Goal: Task Accomplishment & Management: Manage account settings

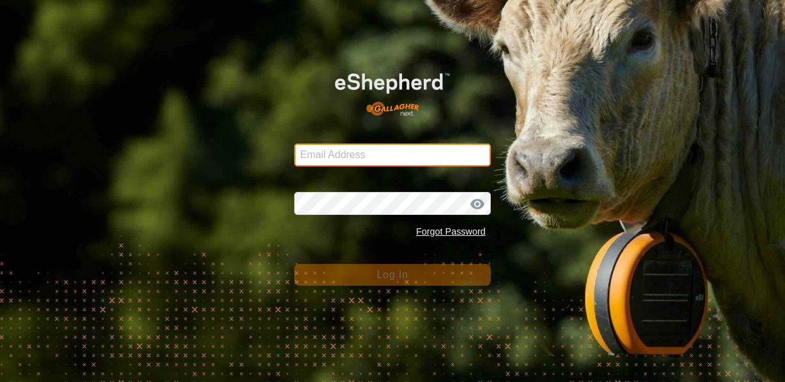
type input "[EMAIL_ADDRESS][DOMAIN_NAME]"
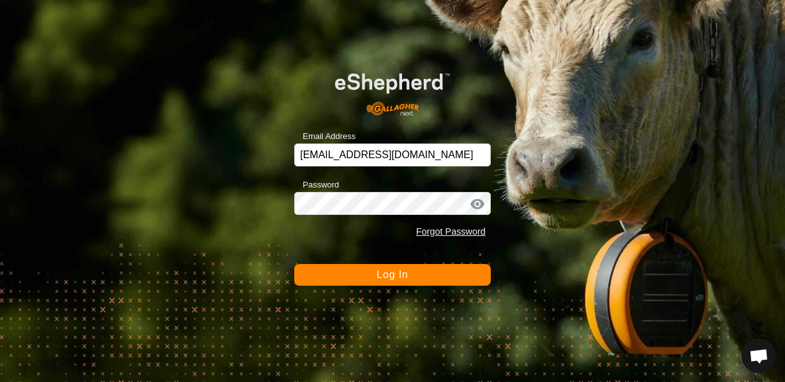
click at [380, 276] on span "Log In" at bounding box center [392, 274] width 31 height 11
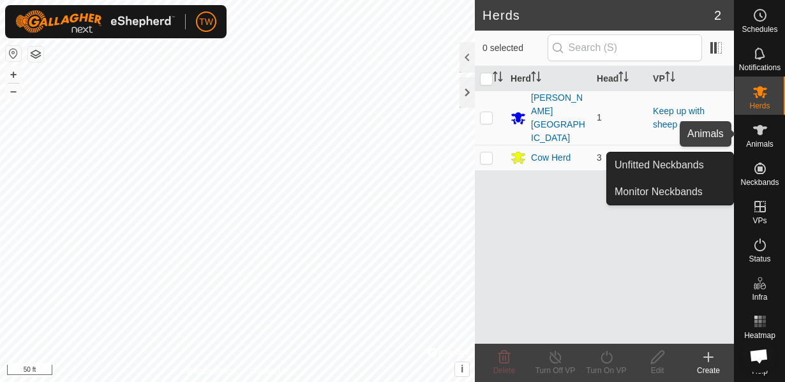
click at [760, 128] on icon at bounding box center [760, 130] width 14 height 10
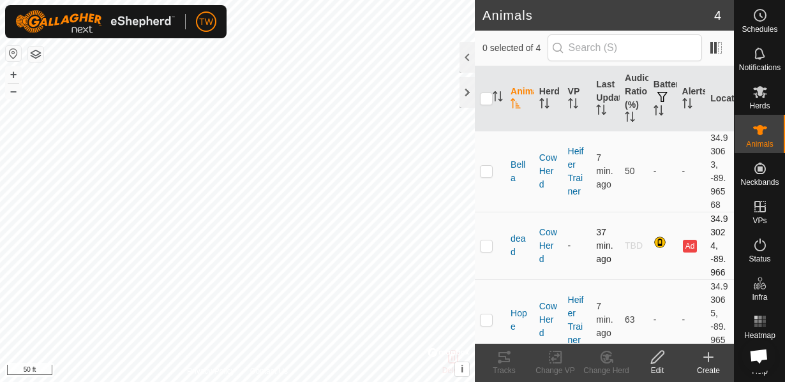
click at [491, 245] on p-checkbox at bounding box center [486, 246] width 13 height 10
checkbox input "true"
click at [474, 56] on div at bounding box center [467, 57] width 15 height 31
